Goal: Task Accomplishment & Management: Complete application form

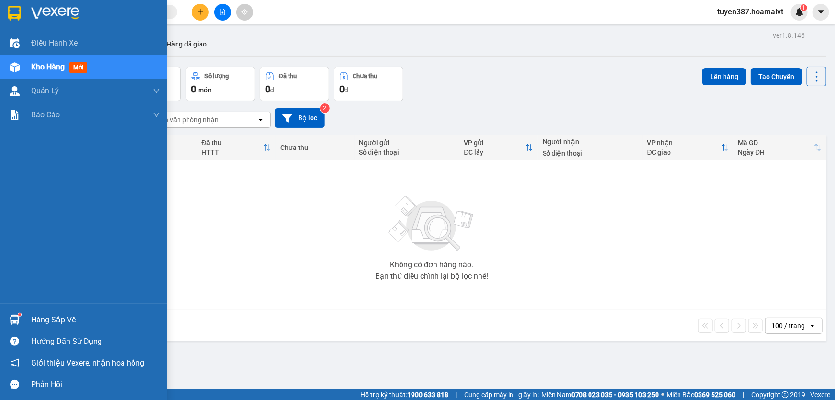
click at [81, 63] on span "mới" at bounding box center [78, 67] width 18 height 11
click at [82, 68] on span "mới" at bounding box center [78, 67] width 18 height 11
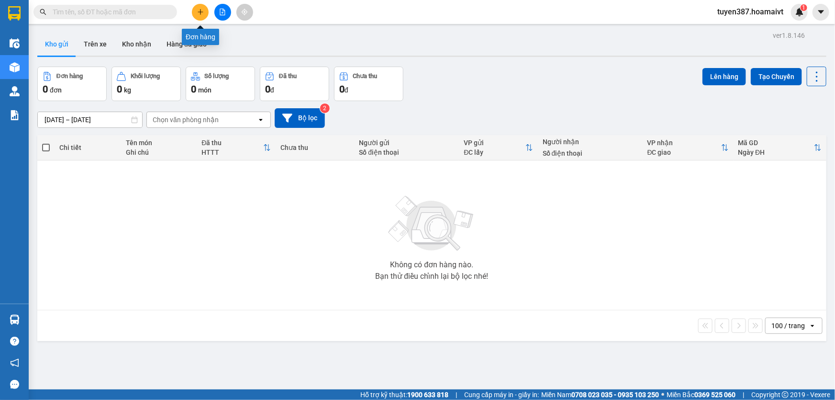
click at [194, 10] on button at bounding box center [200, 12] width 17 height 17
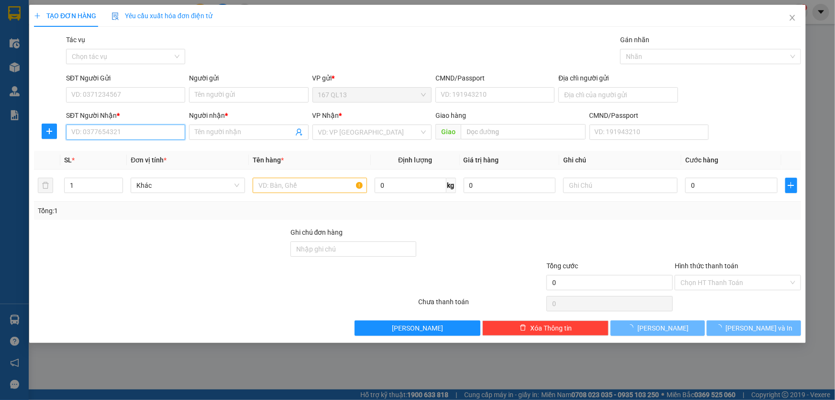
click at [152, 133] on input "SĐT Người Nhận *" at bounding box center [125, 131] width 119 height 15
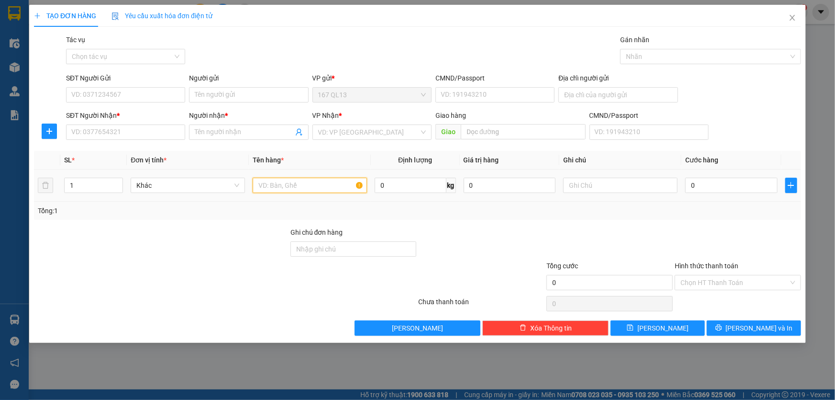
click at [317, 184] on input "text" at bounding box center [310, 185] width 114 height 15
type input "thung"
type input "2"
click at [119, 182] on span "up" at bounding box center [118, 183] width 6 height 6
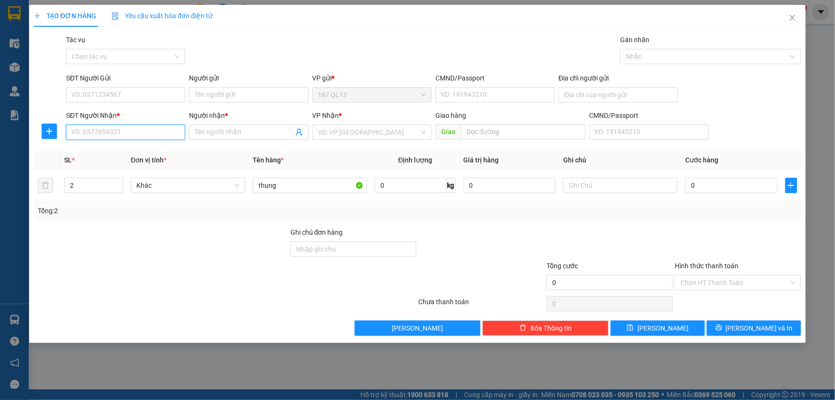
click at [125, 125] on input "SĐT Người Nhận *" at bounding box center [125, 131] width 119 height 15
type input "0948449749"
click at [220, 131] on input "Người nhận *" at bounding box center [244, 132] width 98 height 11
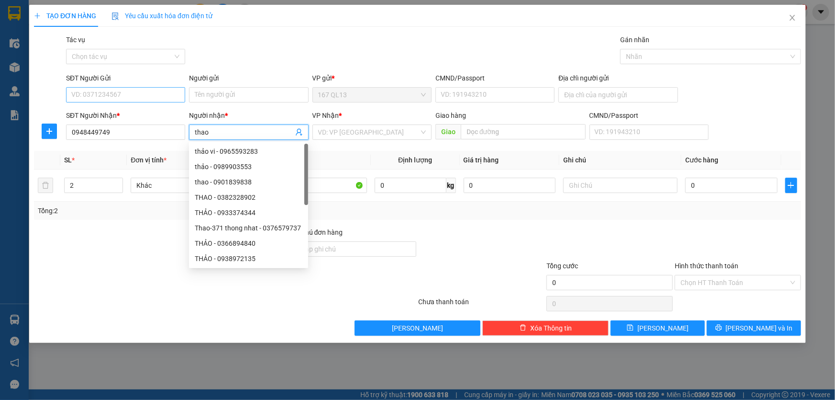
type input "thao"
click at [101, 90] on input "SĐT Người Gửi" at bounding box center [125, 94] width 119 height 15
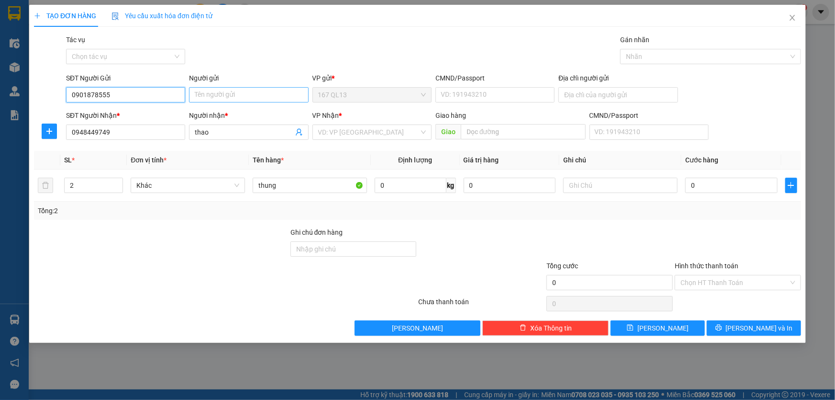
type input "0901878555"
click at [227, 94] on input "Người gửi" at bounding box center [248, 94] width 119 height 15
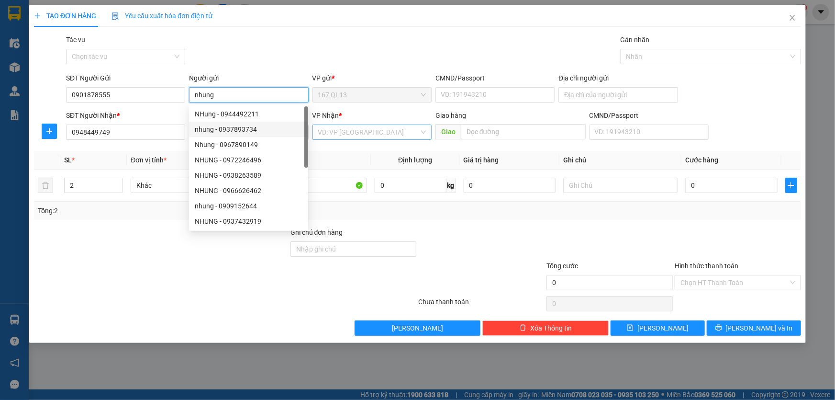
type input "nhung"
click at [357, 136] on input "search" at bounding box center [368, 132] width 101 height 14
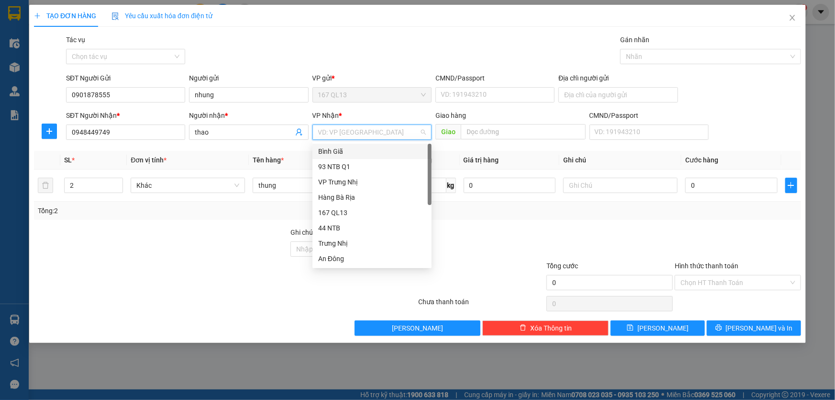
click at [339, 150] on div "Bình Giã" at bounding box center [372, 151] width 108 height 11
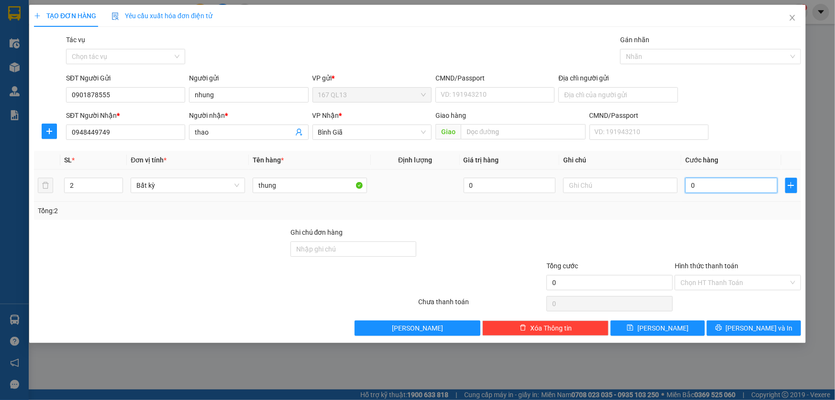
click at [687, 183] on input "0" at bounding box center [731, 185] width 92 height 15
type input "7"
type input "70"
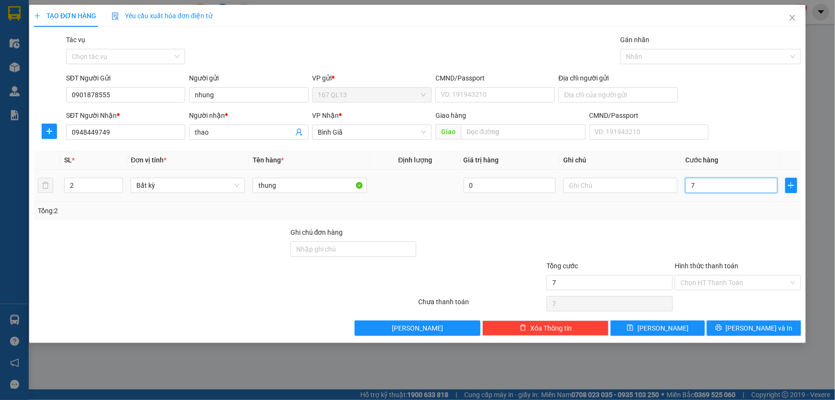
type input "70"
type input "70.000"
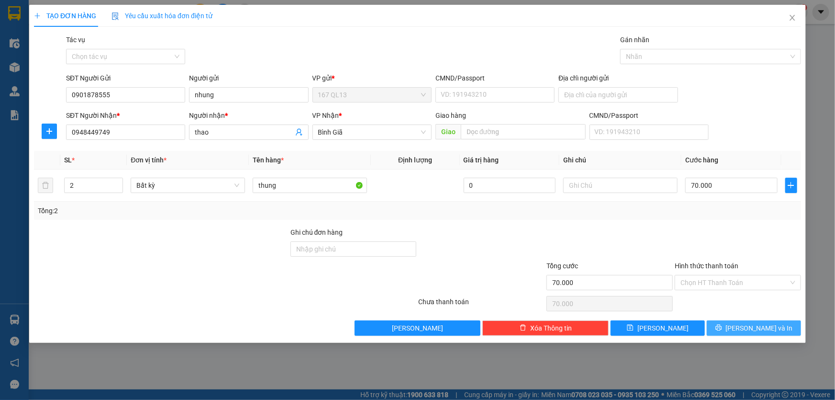
click at [761, 326] on span "[PERSON_NAME] và In" at bounding box center [759, 328] width 67 height 11
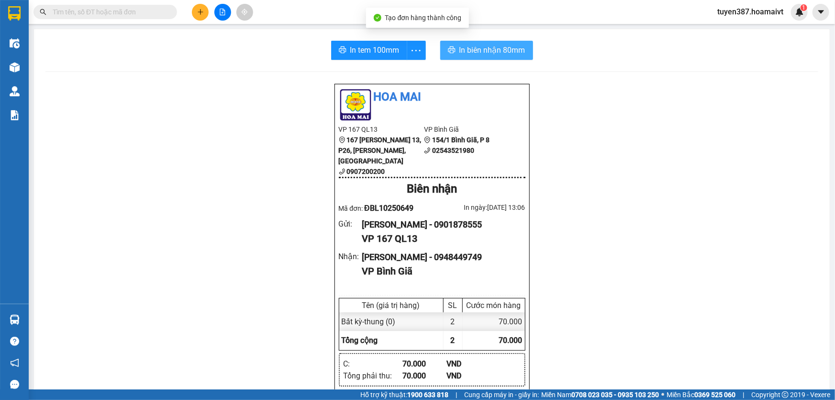
click at [485, 50] on span "In biên nhận 80mm" at bounding box center [493, 50] width 66 height 12
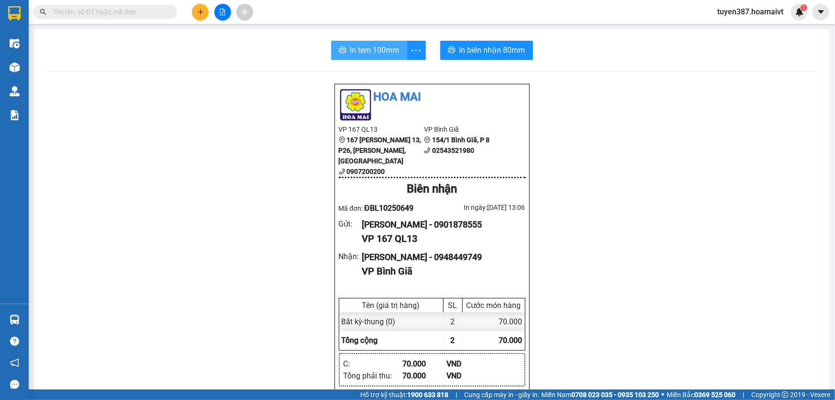
click at [374, 50] on span "In tem 100mm" at bounding box center [374, 50] width 49 height 12
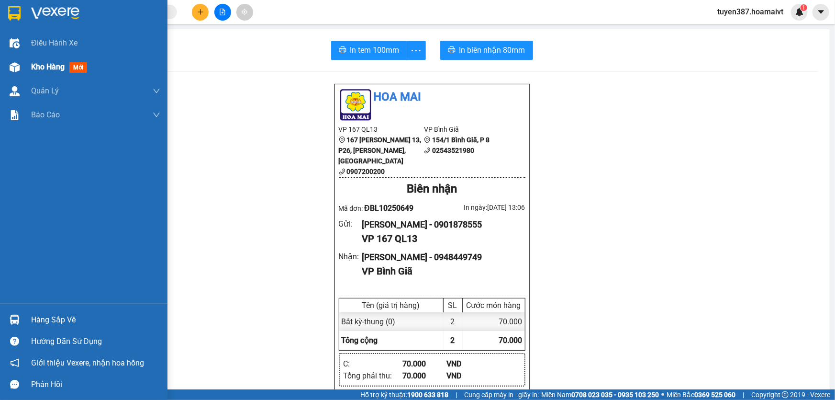
click at [80, 63] on div "Kho hàng mới" at bounding box center [95, 67] width 129 height 24
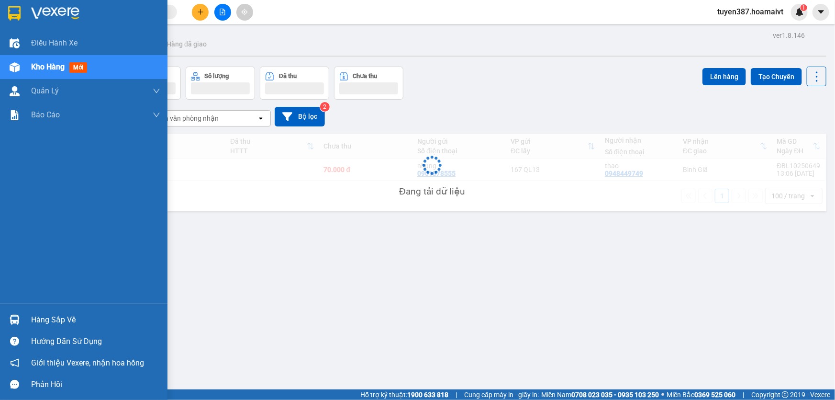
click at [81, 65] on span "mới" at bounding box center [78, 67] width 18 height 11
